Goal: Task Accomplishment & Management: Manage account settings

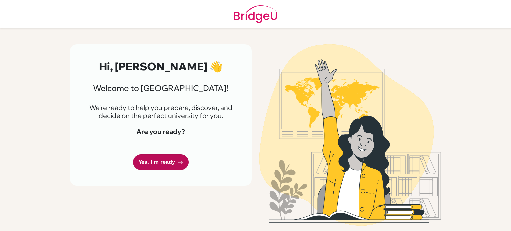
click at [163, 161] on link "Yes, I'm ready" at bounding box center [161, 162] width 56 height 16
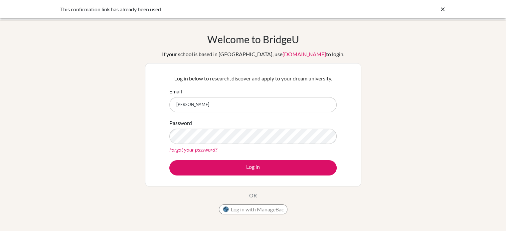
click at [214, 125] on div "Password Forgot your password?" at bounding box center [252, 136] width 167 height 35
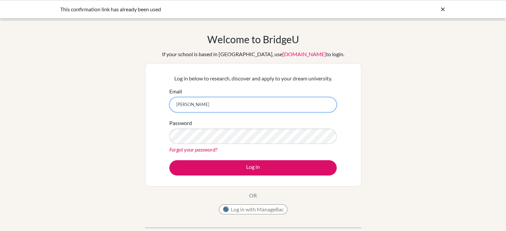
click at [206, 103] on input "[PERSON_NAME]" at bounding box center [252, 104] width 167 height 15
type input "[PERSON_NAME][EMAIL_ADDRESS][PERSON_NAME][DOMAIN_NAME]"
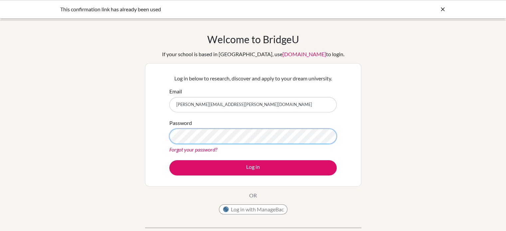
click at [169, 160] on button "Log in" at bounding box center [252, 167] width 167 height 15
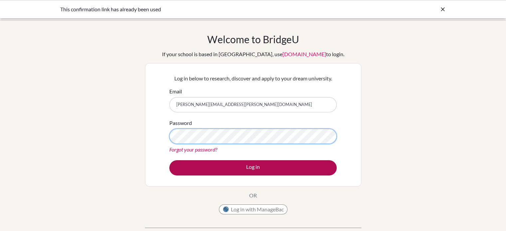
click at [169, 160] on button "Log in" at bounding box center [252, 167] width 167 height 15
